Goal: Transaction & Acquisition: Purchase product/service

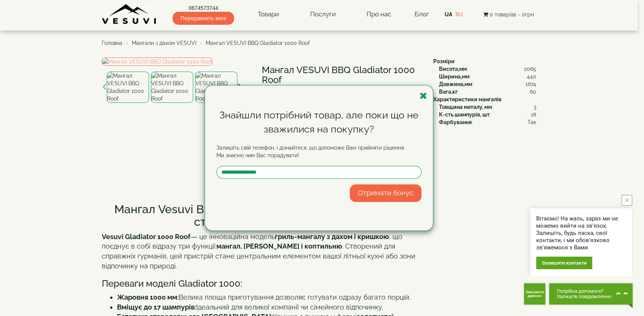
drag, startPoint x: 163, startPoint y: 40, endPoint x: 154, endPoint y: 49, distance: 13.2
click at [166, 53] on div "Знайшли потрібний товар, але поки що не зважилися на покупку? Залишіть свій тел…" at bounding box center [322, 158] width 644 height 316
click at [267, 12] on div "Знайшли потрібний товар, але поки що не зважилися на покупку? Залишіть свій тел…" at bounding box center [322, 158] width 644 height 316
click at [421, 95] on icon "button" at bounding box center [424, 96] width 8 height 10
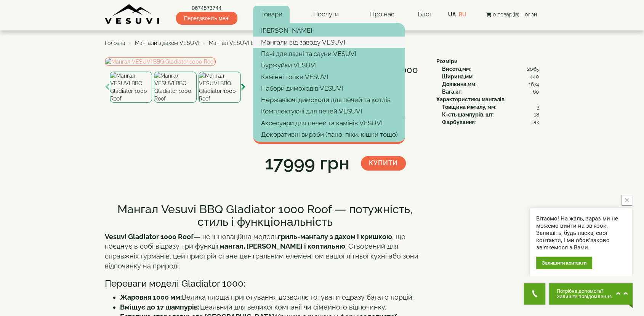
click at [299, 41] on link "Мангали від заводу VESUVI" at bounding box center [329, 42] width 152 height 11
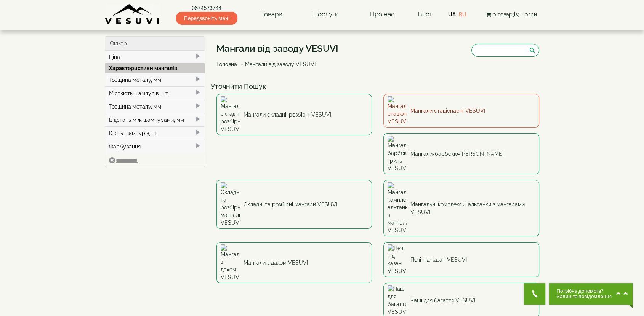
click at [443, 103] on link "Мангали стаціонарні VESUVI" at bounding box center [461, 111] width 156 height 34
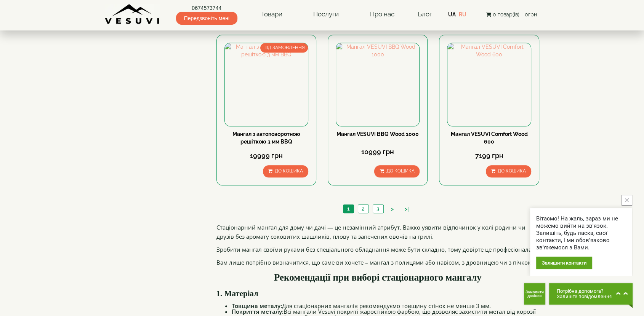
scroll to position [719, 0]
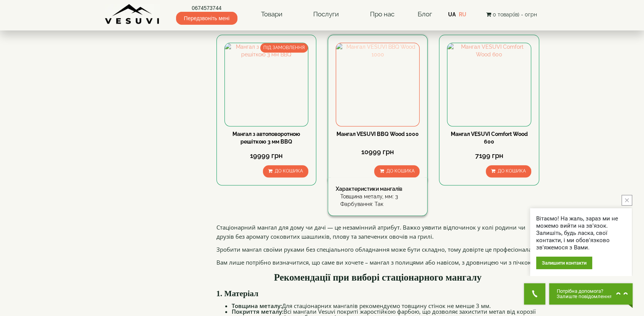
click at [375, 83] on img at bounding box center [377, 84] width 83 height 83
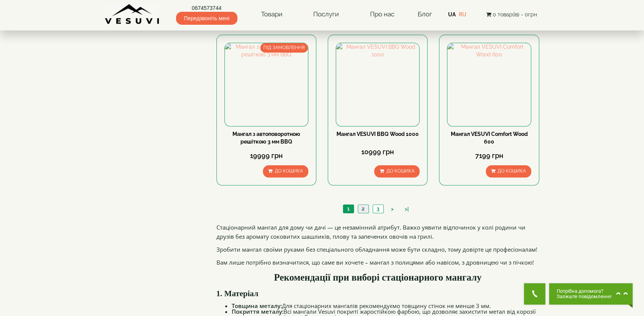
click at [362, 207] on link "2" at bounding box center [363, 209] width 11 height 8
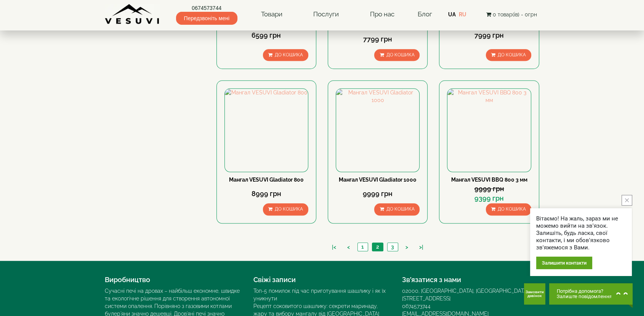
scroll to position [677, 0]
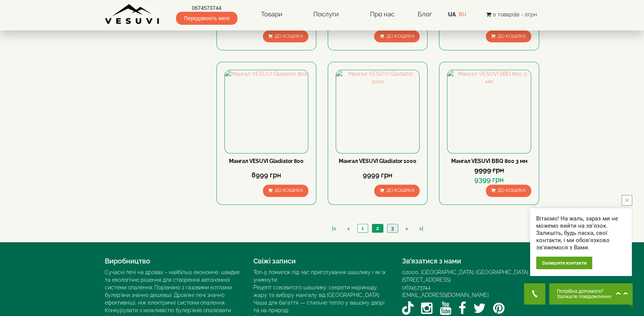
click at [392, 226] on link "3" at bounding box center [392, 228] width 11 height 8
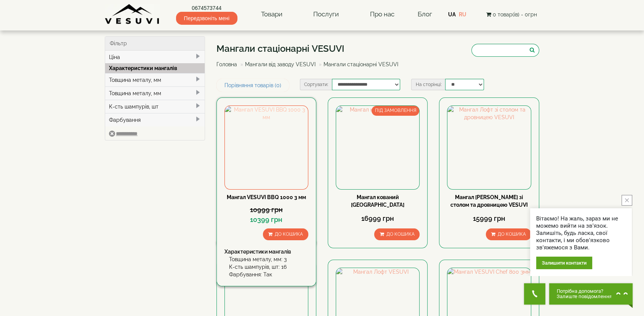
click at [263, 139] on img at bounding box center [266, 147] width 83 height 83
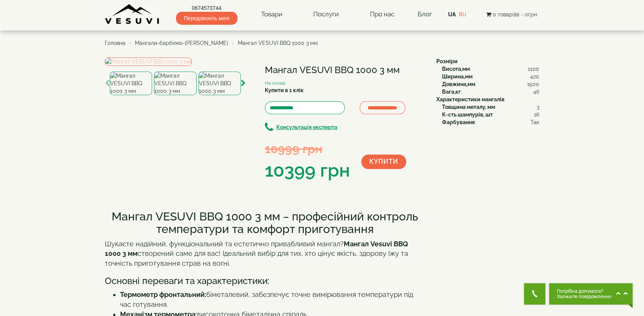
click at [181, 66] on img at bounding box center [148, 62] width 87 height 8
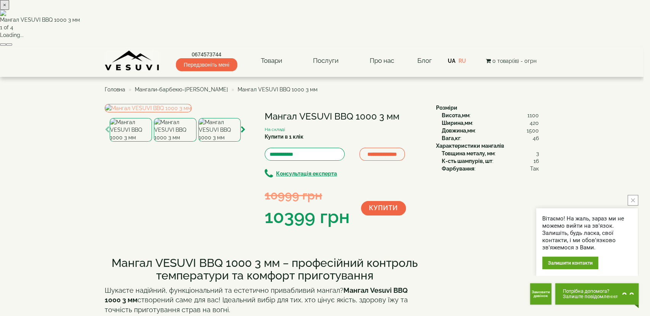
click at [315, 16] on img at bounding box center [322, 13] width 644 height 6
click at [338, 16] on img at bounding box center [322, 13] width 644 height 6
click at [9, 10] on button "×" at bounding box center [4, 5] width 9 height 10
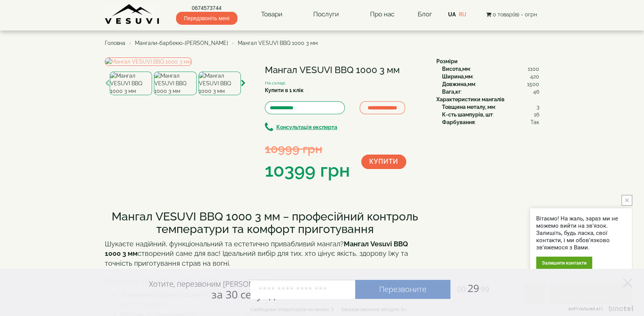
click at [216, 95] on img at bounding box center [220, 84] width 42 height 24
click at [174, 95] on img at bounding box center [175, 84] width 42 height 24
click at [137, 95] on img at bounding box center [131, 84] width 42 height 24
click at [179, 66] on img at bounding box center [148, 62] width 87 height 8
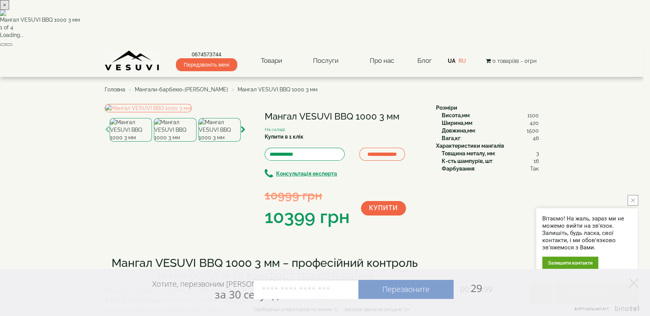
drag, startPoint x: 419, startPoint y: 55, endPoint x: 426, endPoint y: 142, distance: 86.8
click at [442, 46] on div "× Мангал VESUVI BBQ 1000 3 мм 1 of 4 Loading..." at bounding box center [322, 23] width 644 height 46
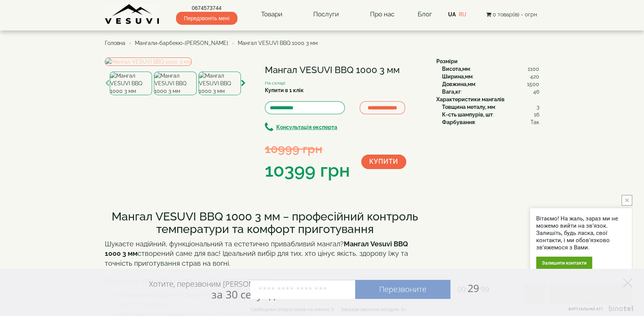
click at [188, 66] on img at bounding box center [148, 62] width 87 height 8
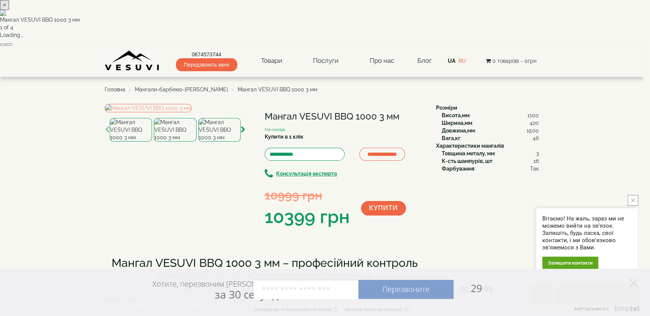
click at [9, 10] on button "×" at bounding box center [4, 5] width 9 height 10
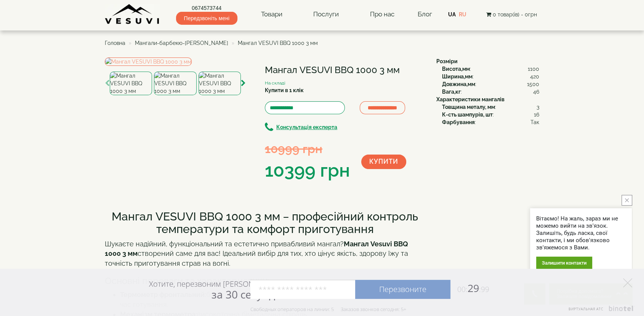
drag, startPoint x: 267, startPoint y: 69, endPoint x: 398, endPoint y: 74, distance: 131.6
click at [401, 74] on h1 "Мангал VESUVI BBQ 1000 3 мм" at bounding box center [345, 70] width 160 height 10
copy h1 "Мангал VESUVI BBQ 1000 3 мм"
click at [171, 66] on img at bounding box center [148, 62] width 87 height 8
